Goal: Task Accomplishment & Management: Use online tool/utility

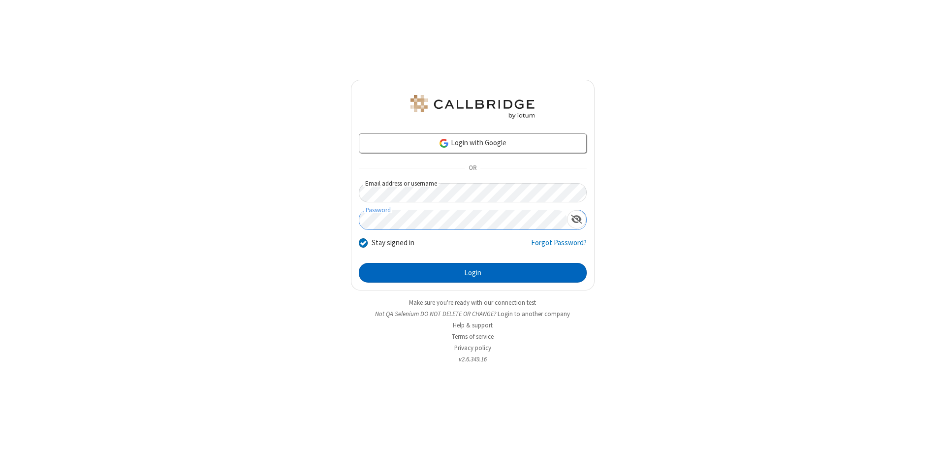
click at [473, 273] on button "Login" at bounding box center [473, 273] width 228 height 20
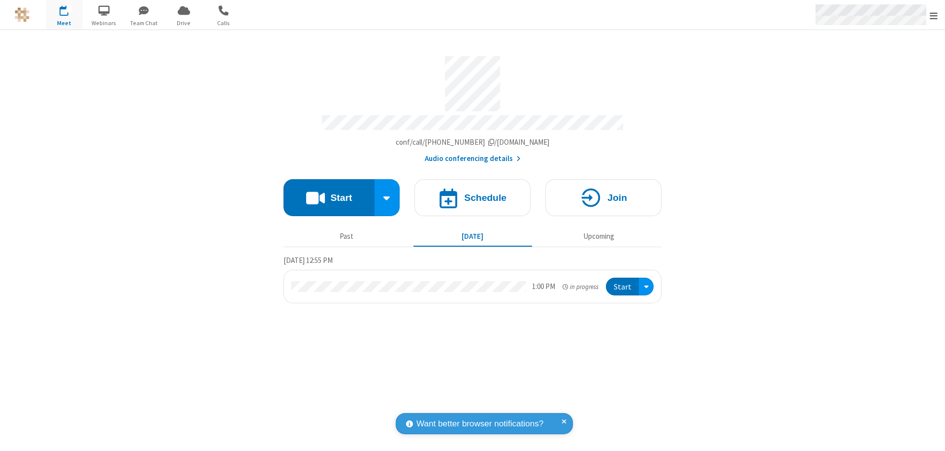
click at [934, 15] on span "Open menu" at bounding box center [934, 16] width 8 height 10
click at [184, 23] on span "Drive" at bounding box center [183, 23] width 37 height 9
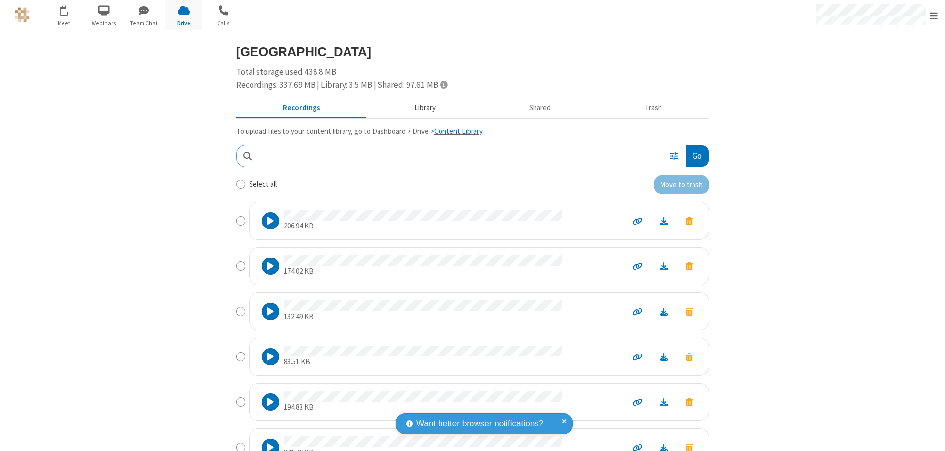
click at [420, 108] on button "Library" at bounding box center [424, 108] width 115 height 19
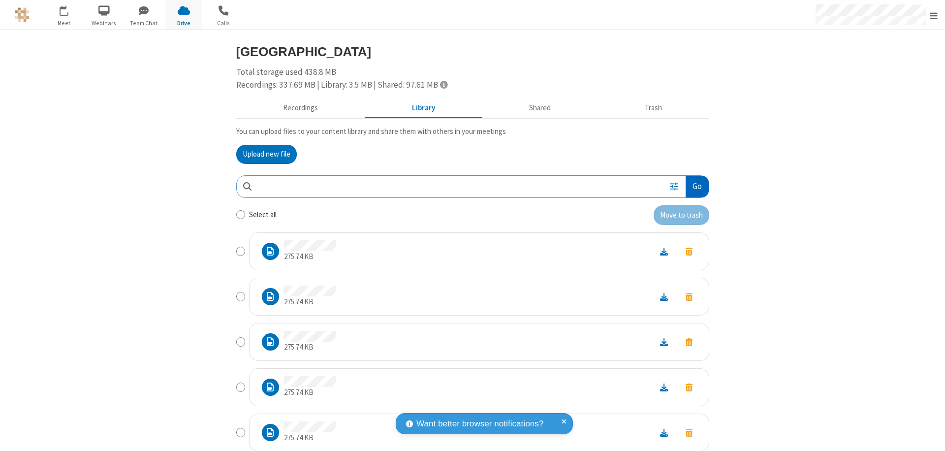
click at [693, 186] on button "Go" at bounding box center [697, 187] width 23 height 22
click at [262, 154] on button "Upload new file" at bounding box center [266, 155] width 61 height 20
